Goal: Information Seeking & Learning: Learn about a topic

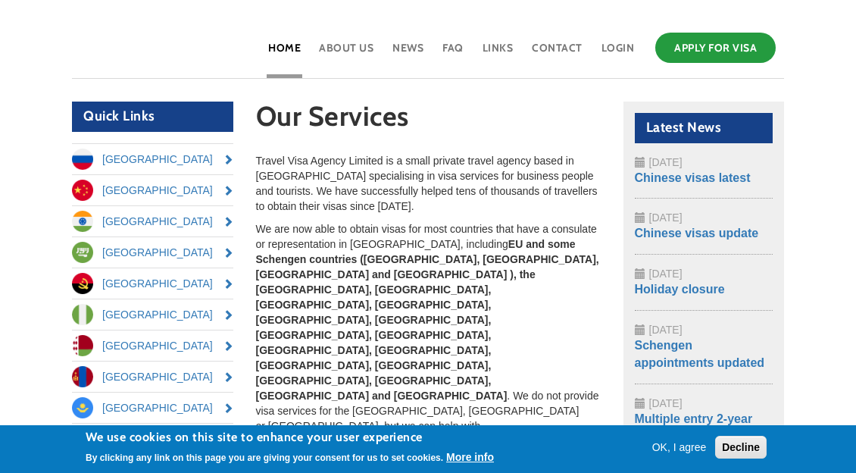
scroll to position [150, 0]
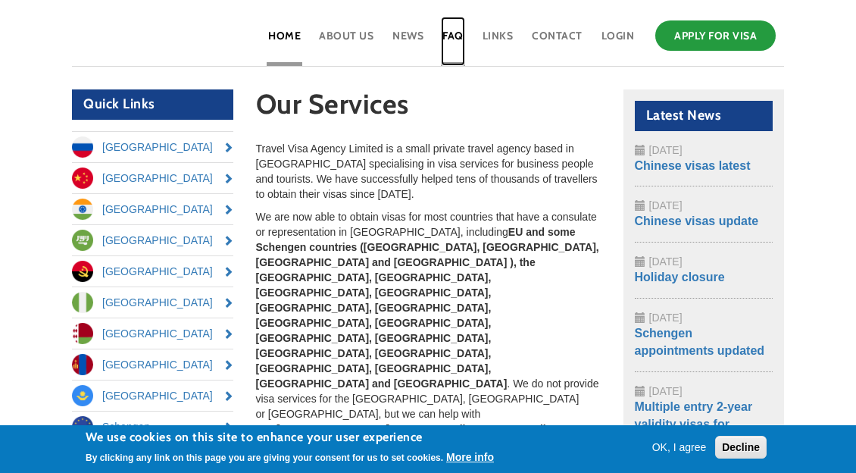
click at [445, 33] on link "FAQ" at bounding box center [453, 41] width 24 height 49
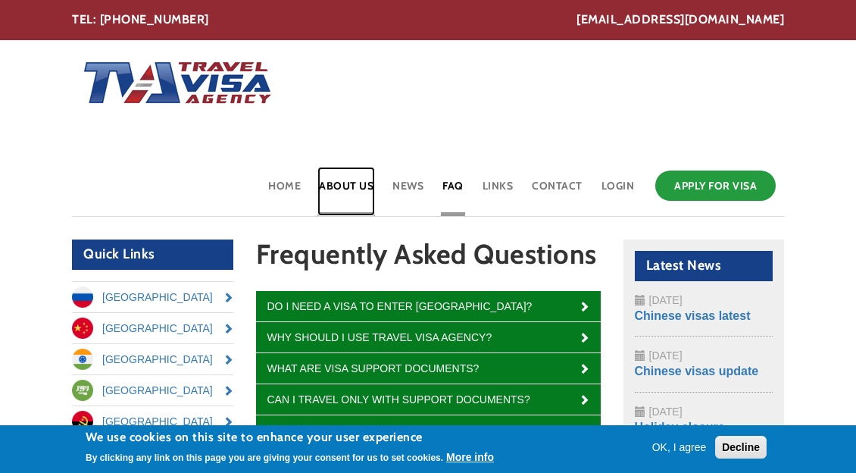
click at [348, 187] on link "About Us" at bounding box center [346, 191] width 58 height 49
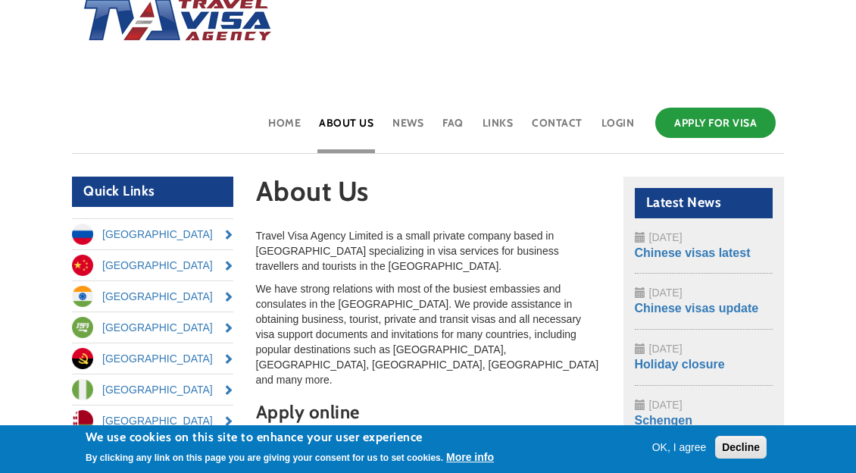
scroll to position [248, 0]
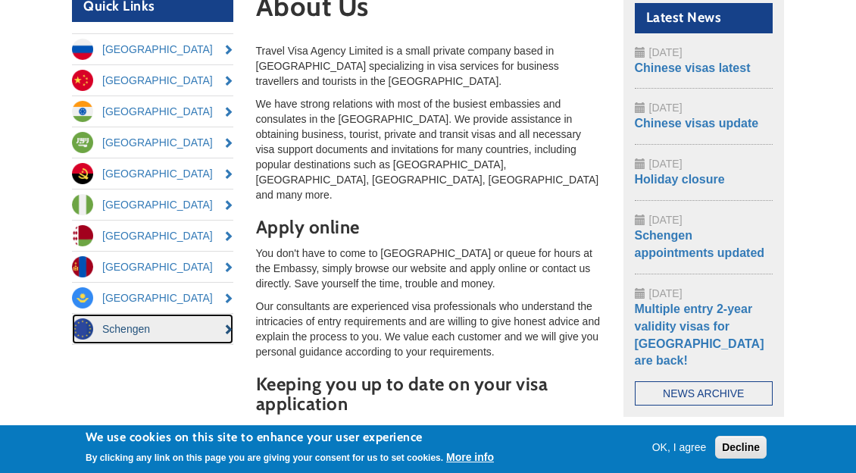
click at [188, 324] on link "Schengen" at bounding box center [152, 329] width 161 height 30
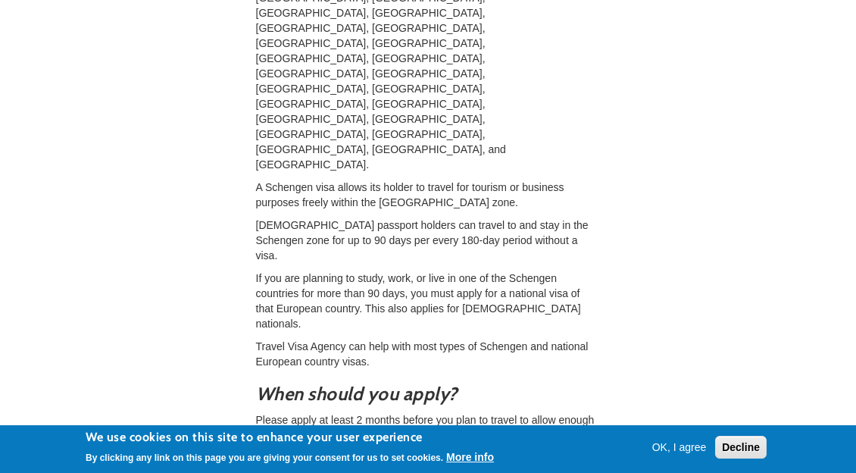
scroll to position [670, 0]
